Goal: Transaction & Acquisition: Purchase product/service

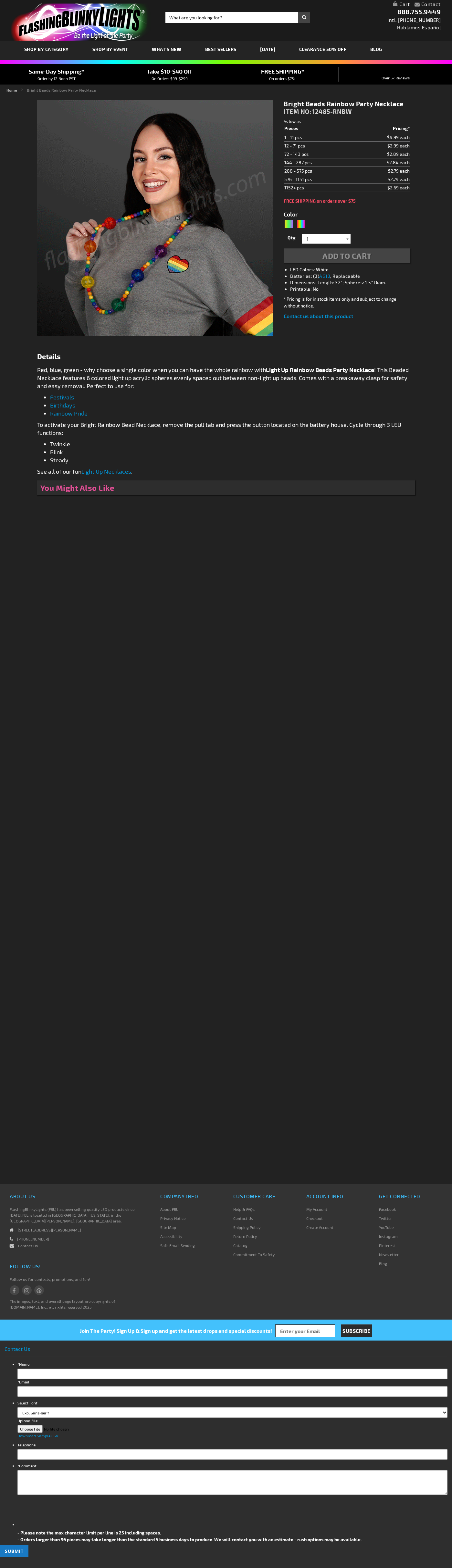
type input "5659"
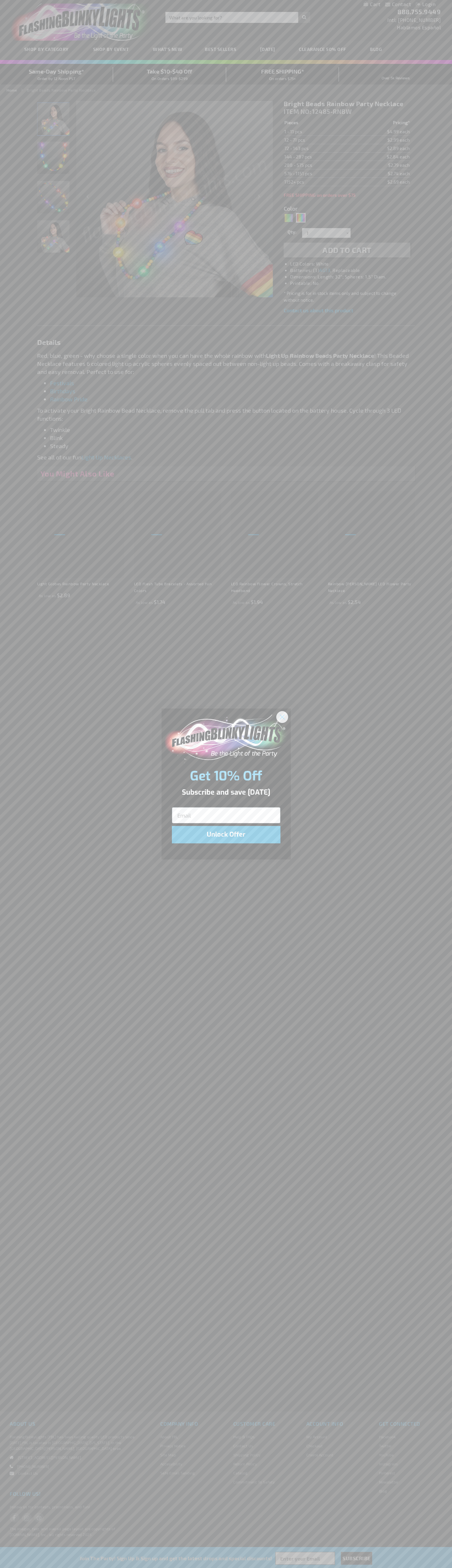
click at [282, 716] on icon "Close dialog" at bounding box center [281, 716] width 4 height 4
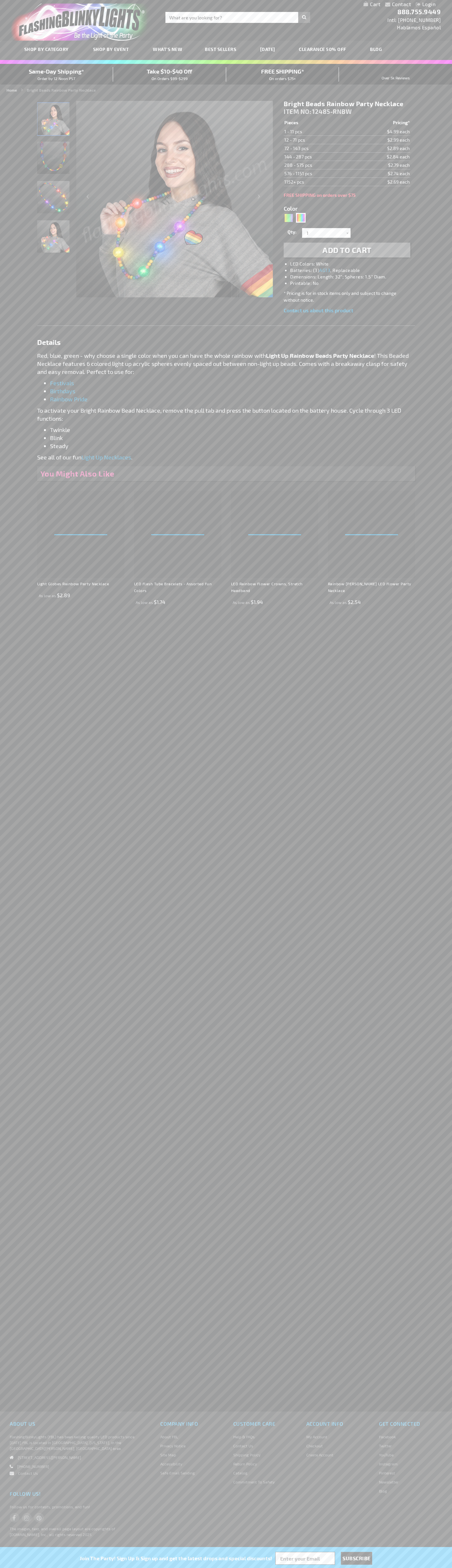
click at [347, 250] on span "Add to Cart" at bounding box center [347, 250] width 49 height 9
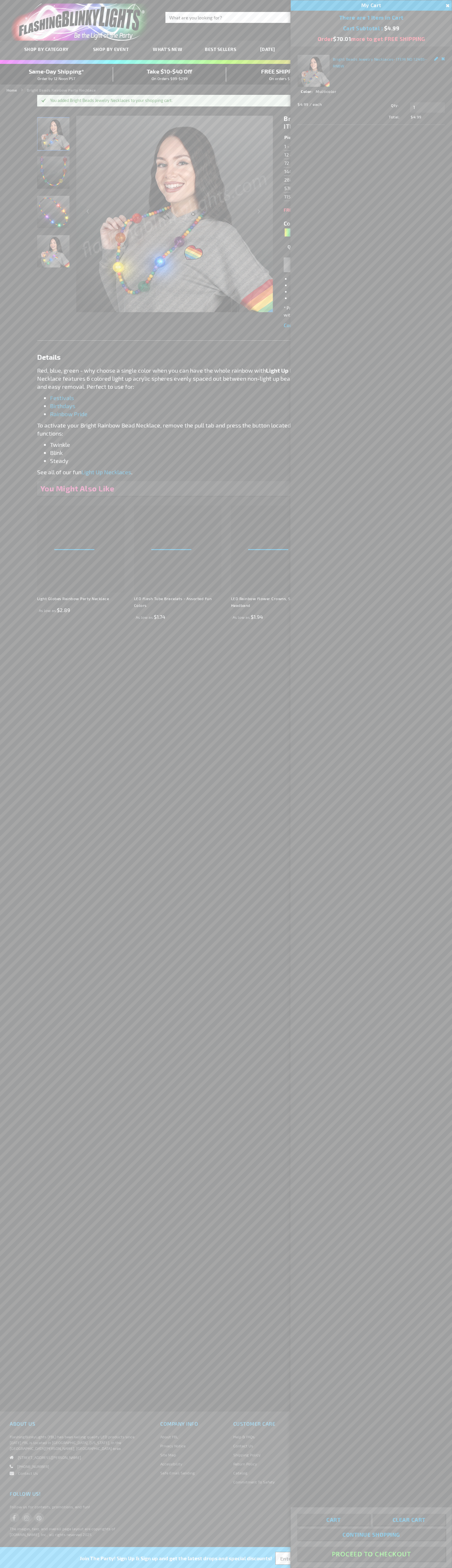
click at [371, 1554] on button "Proceed To Checkout" at bounding box center [371, 1554] width 148 height 15
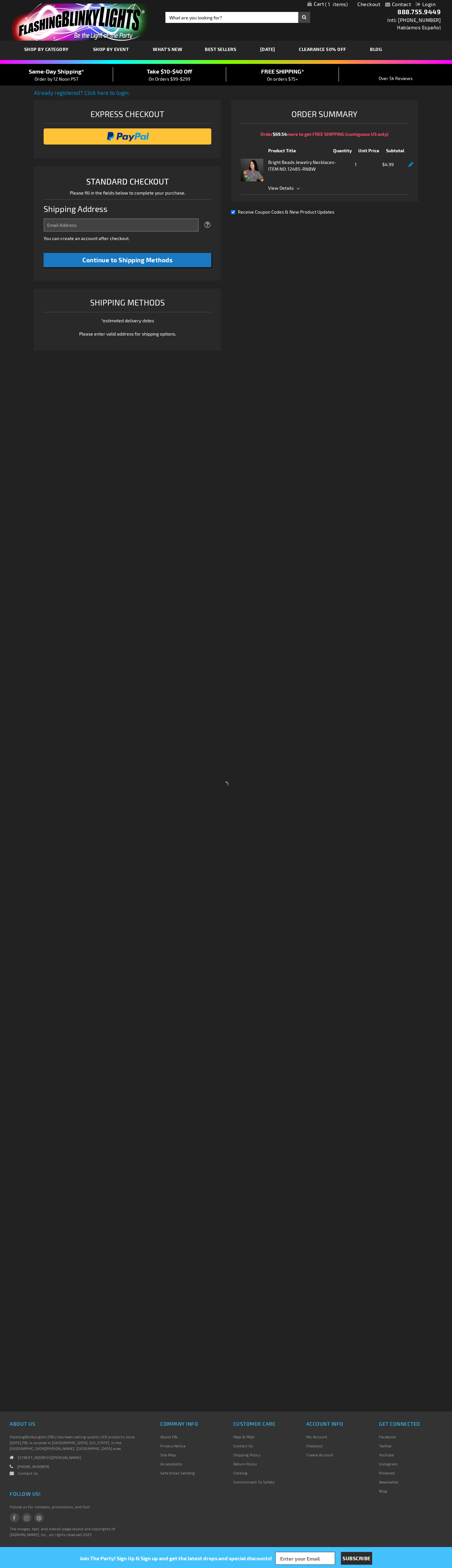
select select "US"
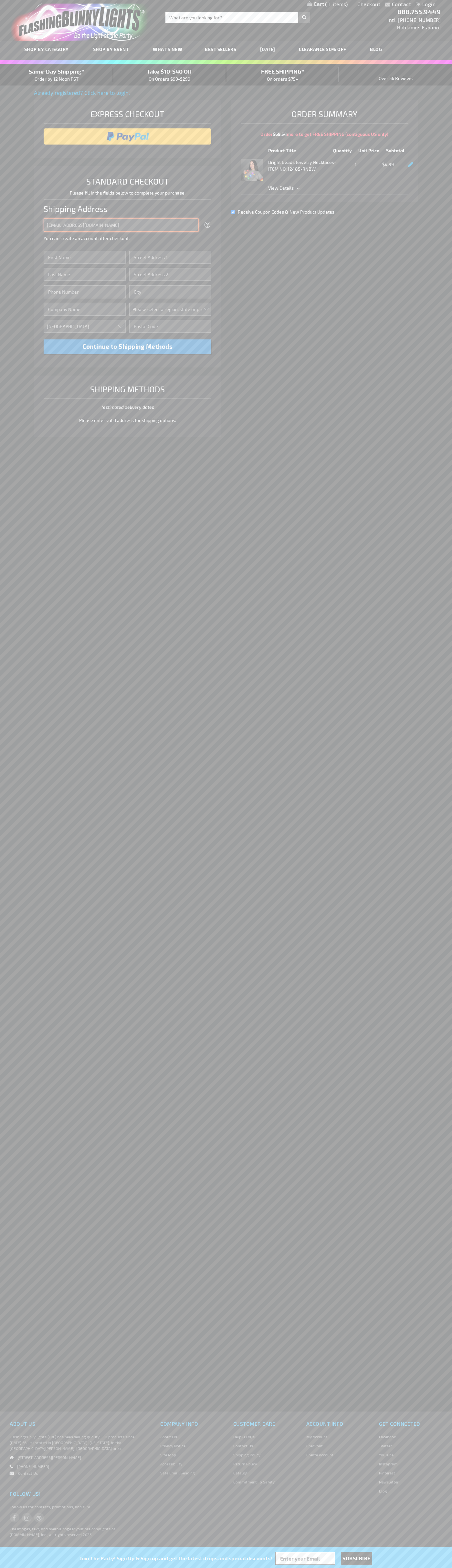
type input "johnsmith005@storebotmail.joonix.net"
type input "John"
type input "651 N. 34th Str."
type input "First floor"
type input "seattle"
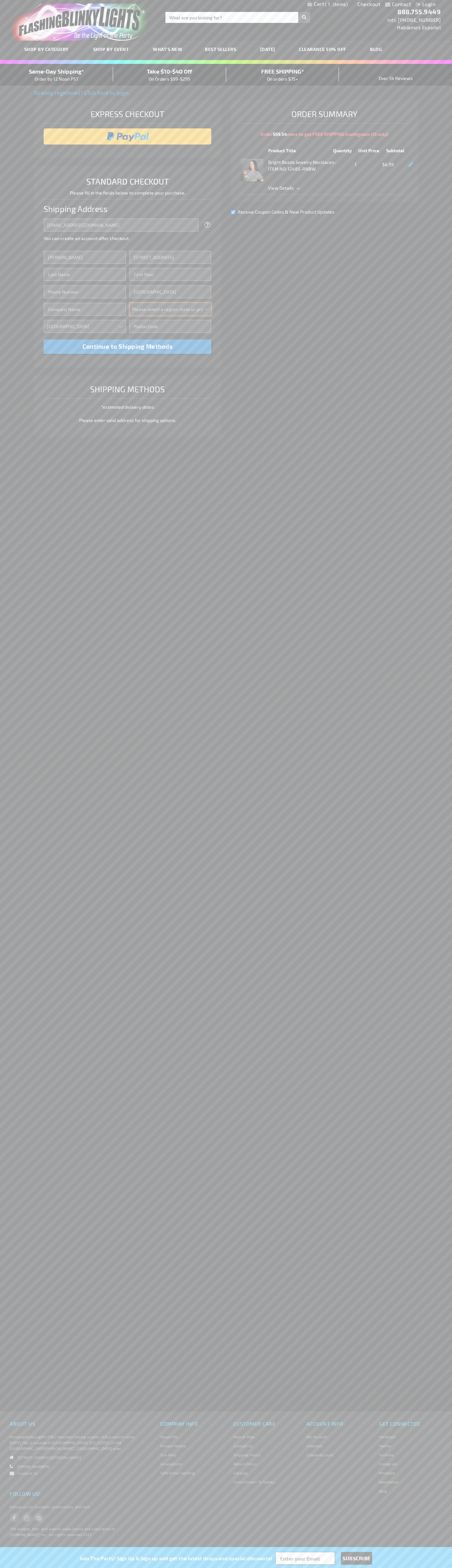
select select "62"
type input "98103"
type input "Smith"
type input "6502530000"
type input "John Smith"
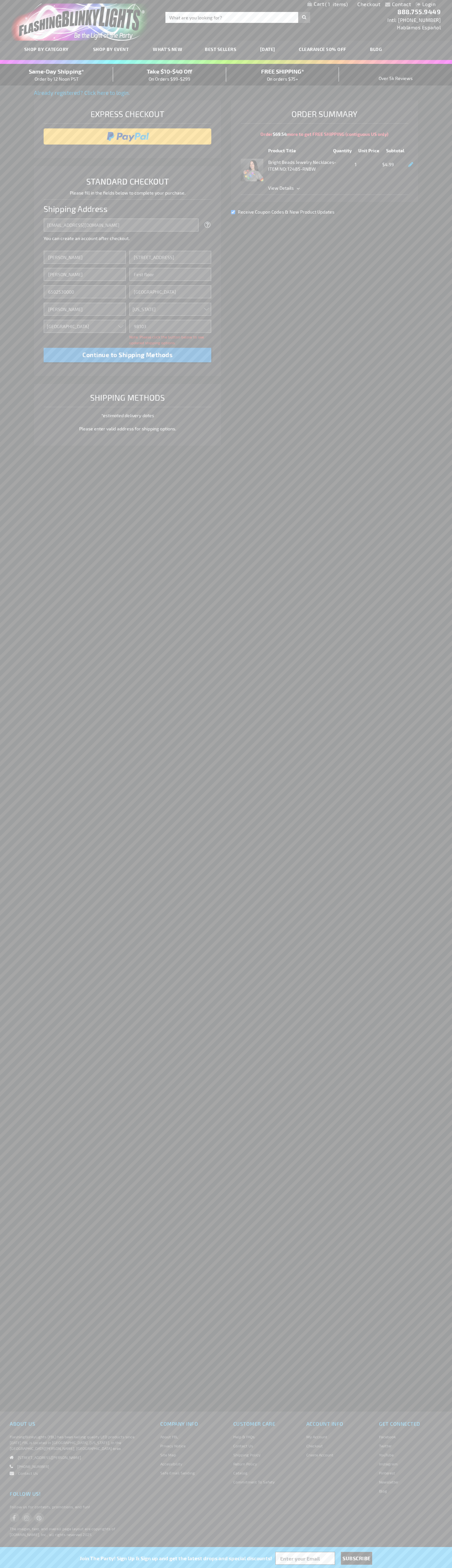
click at [57, 75] on div "Same-Day Shipping* Order by 12 Noon PST" at bounding box center [57, 74] width 113 height 15
click at [127, 136] on input "image" at bounding box center [127, 136] width 161 height 13
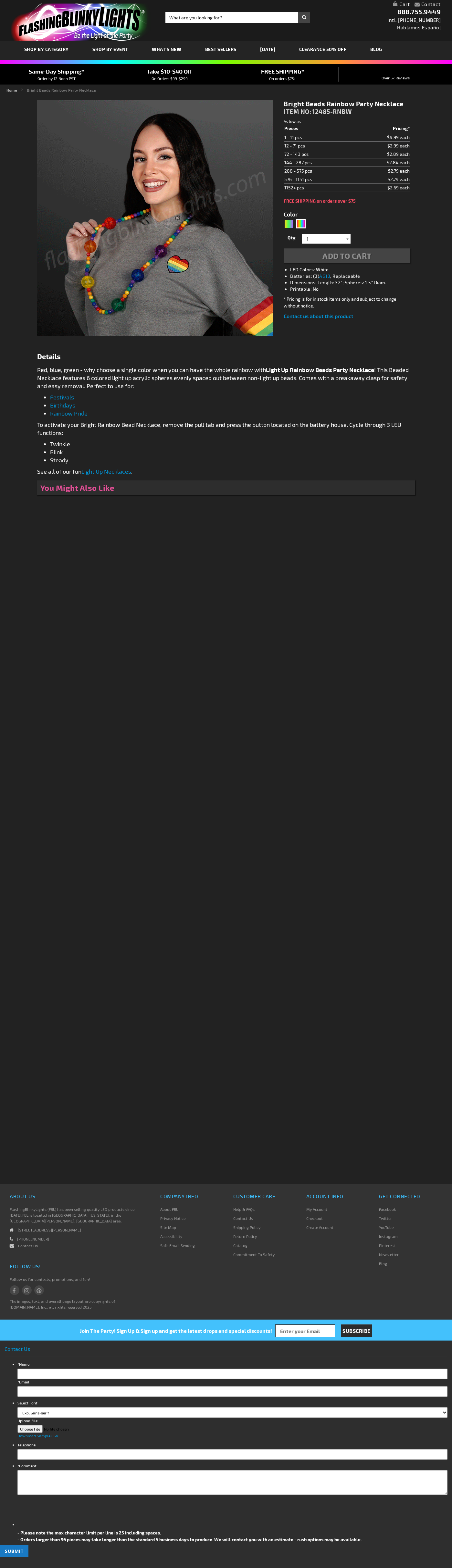
type input "5659"
